Goal: Task Accomplishment & Management: Manage account settings

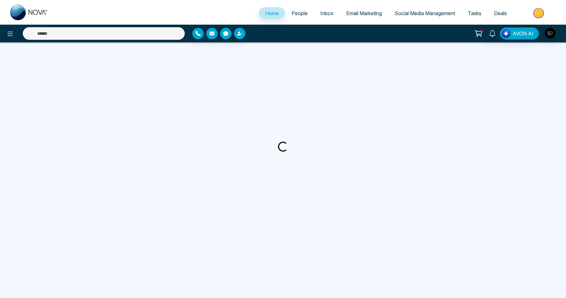
select select "*"
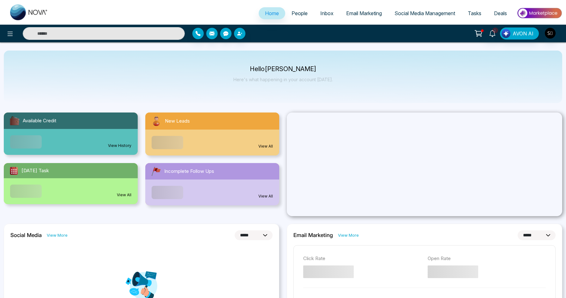
click at [327, 39] on div at bounding box center [258, 33] width 141 height 11
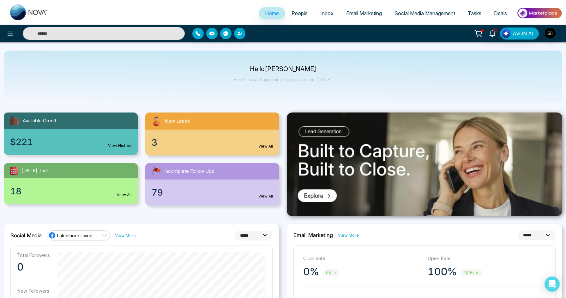
click at [142, 32] on input "text" at bounding box center [104, 33] width 162 height 13
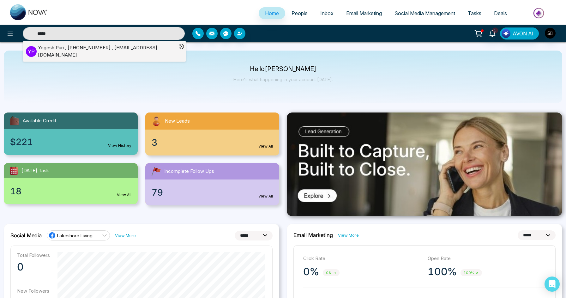
type input "*****"
click at [134, 47] on div "[PERSON_NAME] , [PHONE_NUMBER] , [EMAIL_ADDRESS][DOMAIN_NAME]" at bounding box center [107, 51] width 139 height 14
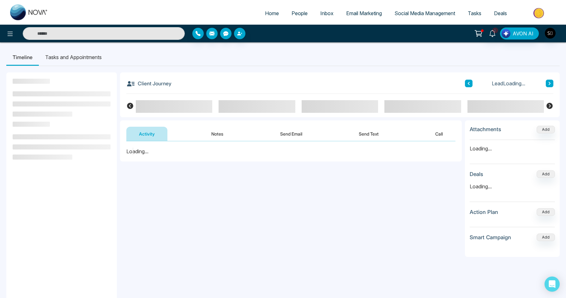
click at [219, 134] on button "Notes" at bounding box center [217, 134] width 37 height 14
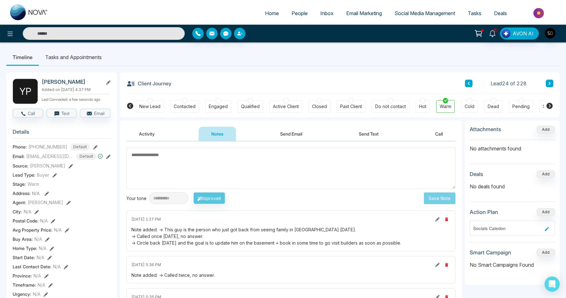
click at [208, 170] on textarea at bounding box center [290, 167] width 329 height 41
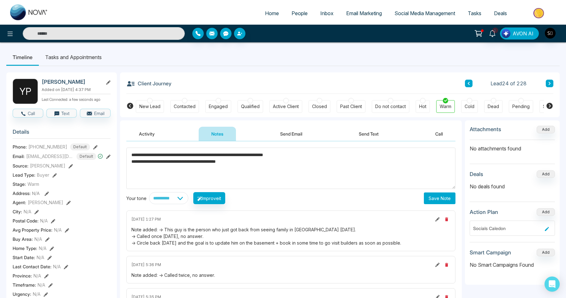
type textarea "**********"
click at [446, 205] on div "**********" at bounding box center [291, 241] width 342 height 200
click at [446, 197] on button "Save Note" at bounding box center [440, 198] width 32 height 12
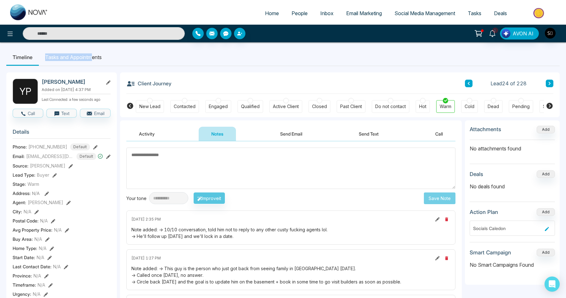
click at [93, 53] on li "Tasks and Appointments" at bounding box center [73, 57] width 69 height 17
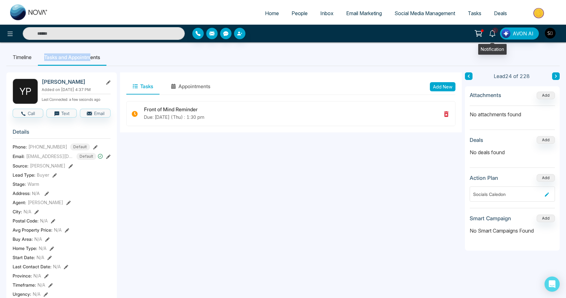
click at [493, 35] on icon at bounding box center [492, 33] width 7 height 7
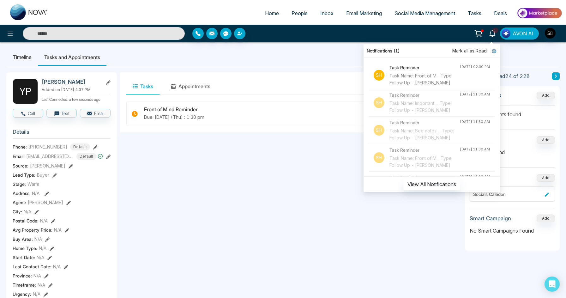
click at [333, 62] on ul "Timeline Tasks and Appointments" at bounding box center [282, 57] width 553 height 17
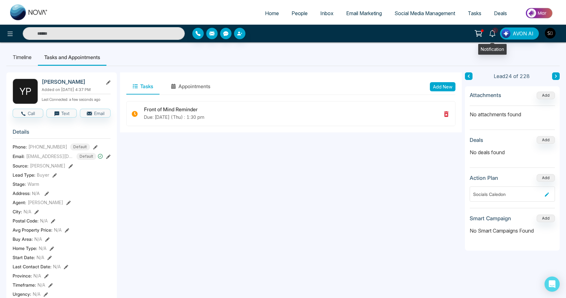
click at [492, 33] on icon at bounding box center [492, 33] width 7 height 7
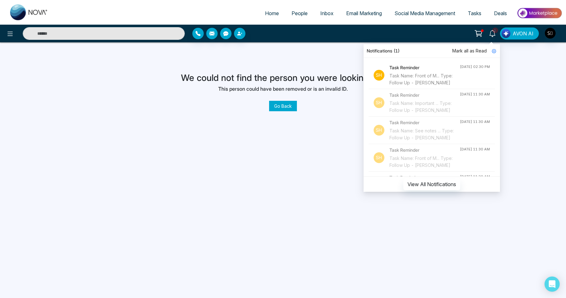
click at [333, 81] on h3 "We could not find the person you were looking for." at bounding box center [283, 78] width 204 height 11
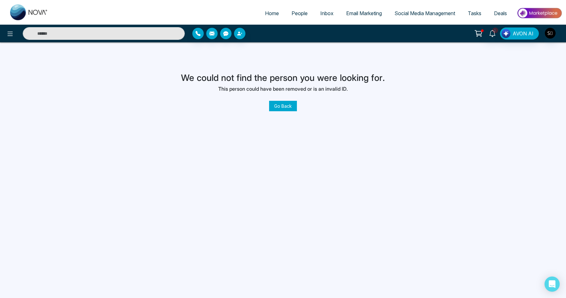
click at [265, 13] on span "Home" at bounding box center [272, 13] width 14 height 6
select select "*"
